Goal: Find specific page/section: Find specific page/section

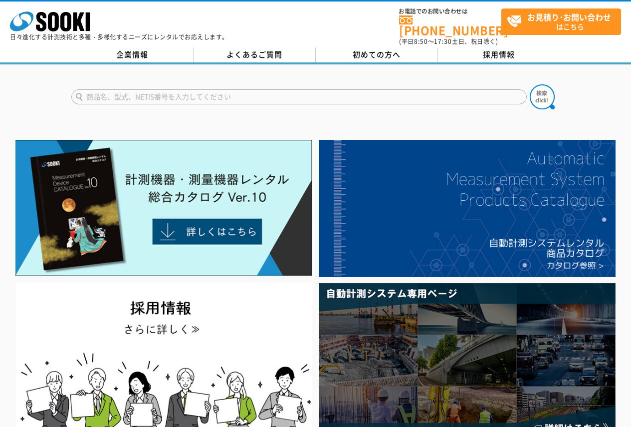
click at [176, 93] on input "text" at bounding box center [299, 96] width 456 height 15
type input "9"
type input "3198"
click at [530, 84] on button at bounding box center [542, 96] width 25 height 25
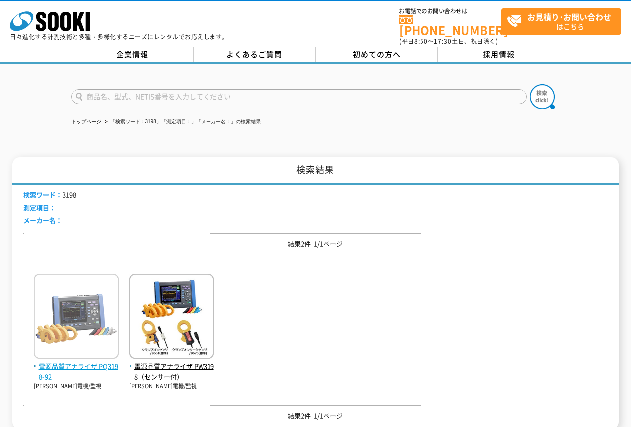
click at [70, 361] on span "電源品質アナライザ PQ3198-92" at bounding box center [76, 371] width 85 height 21
